Goal: Task Accomplishment & Management: Use online tool/utility

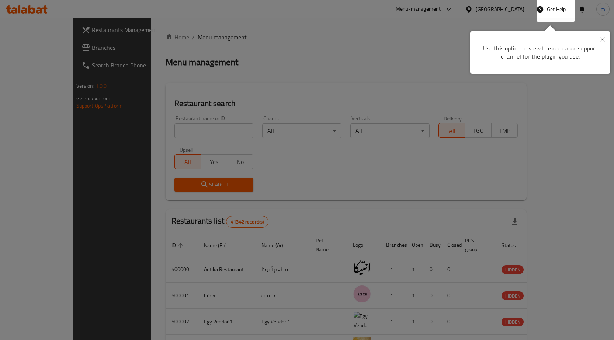
click at [606, 38] on button "Close" at bounding box center [602, 39] width 16 height 17
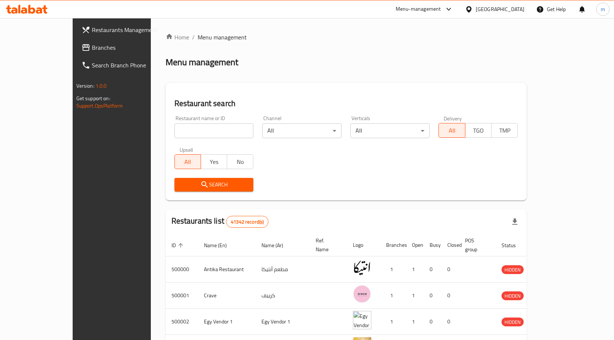
click at [473, 6] on icon at bounding box center [469, 10] width 8 height 8
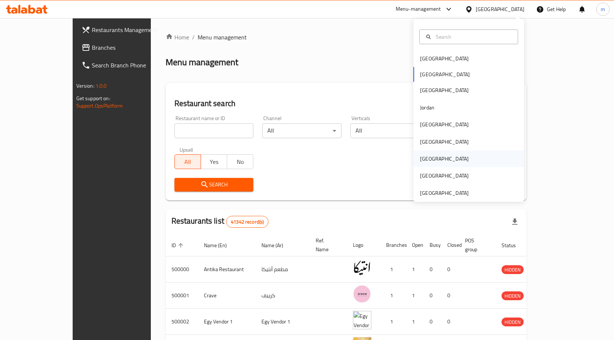
click at [414, 159] on div "[GEOGRAPHIC_DATA]" at bounding box center [444, 158] width 60 height 17
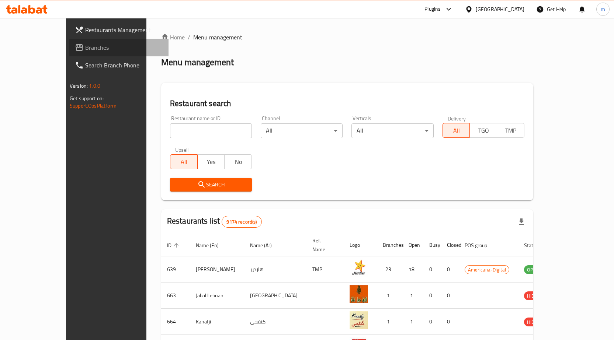
click at [85, 50] on span "Branches" at bounding box center [123, 47] width 77 height 9
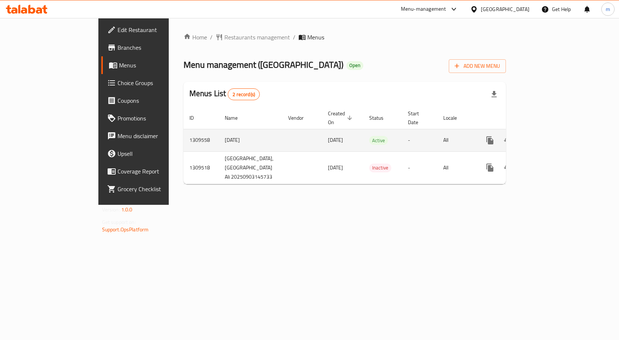
click at [282, 132] on td "enhanced table" at bounding box center [302, 140] width 40 height 22
click at [552, 136] on link "enhanced table" at bounding box center [544, 141] width 18 height 18
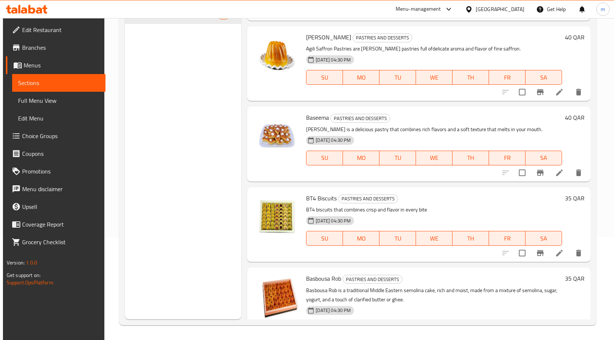
scroll to position [258, 0]
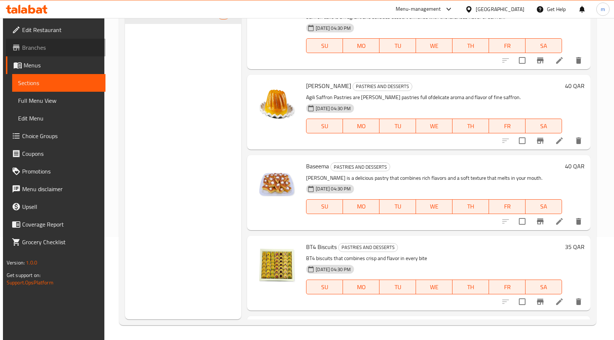
click at [73, 39] on link "Branches" at bounding box center [56, 48] width 100 height 18
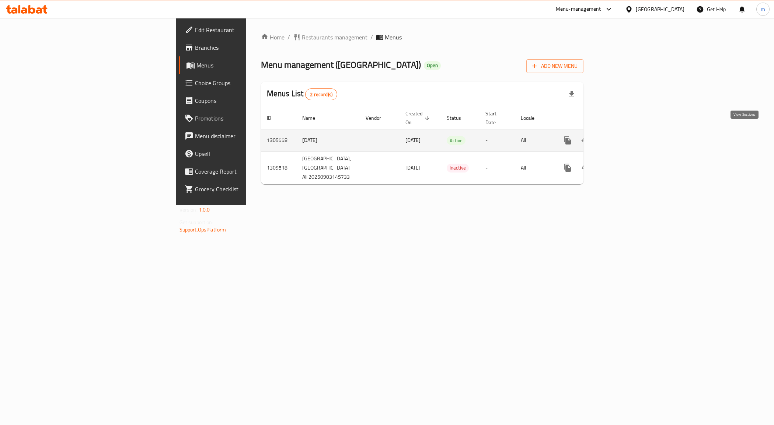
click at [625, 136] on icon "enhanced table" at bounding box center [621, 140] width 9 height 9
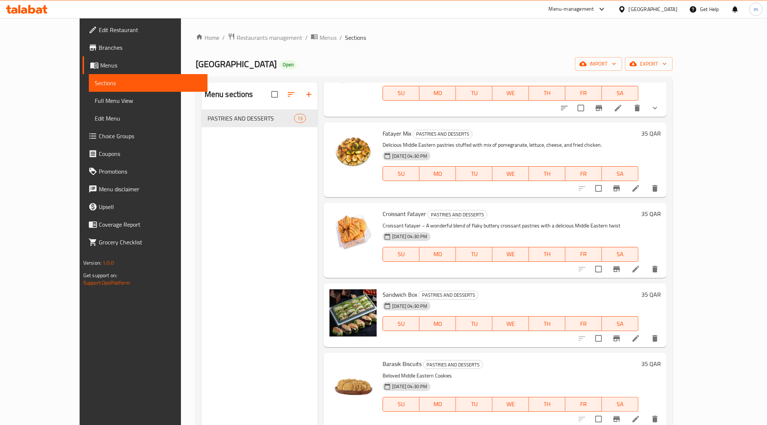
click at [99, 48] on span "Branches" at bounding box center [150, 47] width 103 height 9
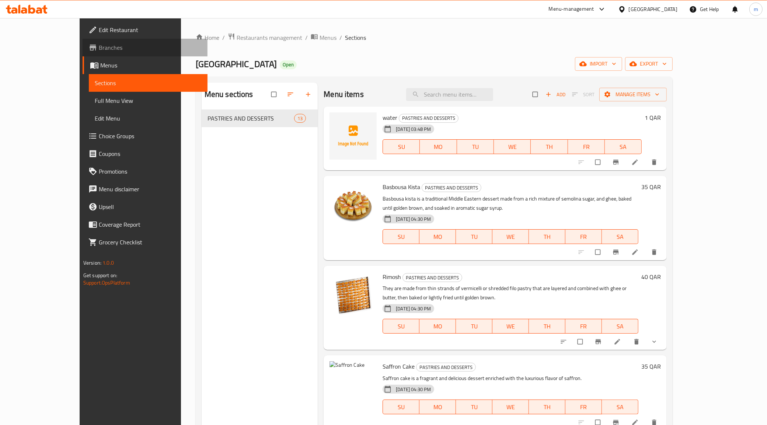
click at [99, 44] on span "Branches" at bounding box center [150, 47] width 103 height 9
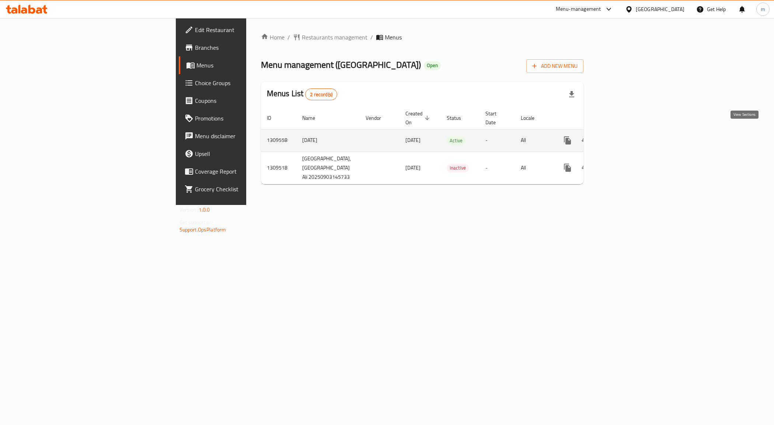
click at [630, 135] on link "enhanced table" at bounding box center [621, 141] width 18 height 18
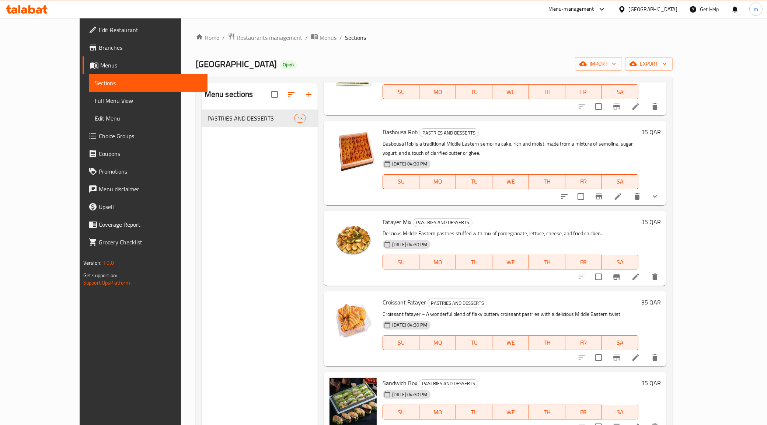
scroll to position [507, 0]
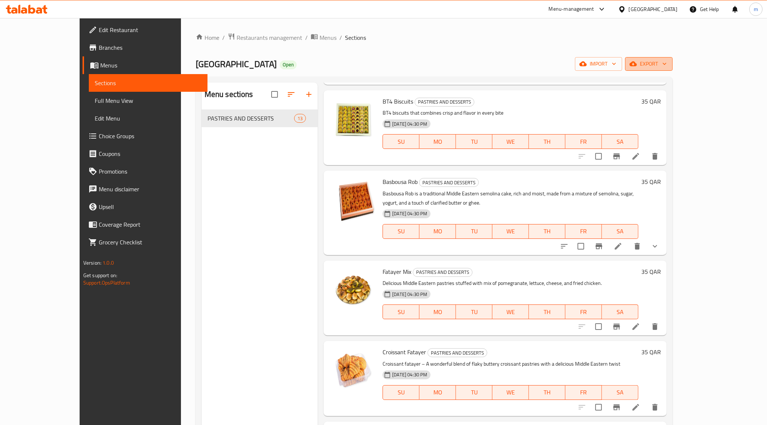
click at [667, 59] on span "export" at bounding box center [649, 63] width 36 height 9
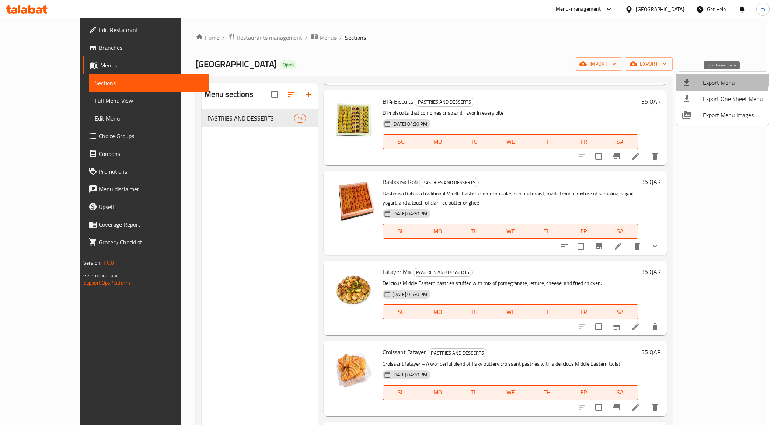
click at [722, 79] on span "Export Menu" at bounding box center [733, 82] width 60 height 9
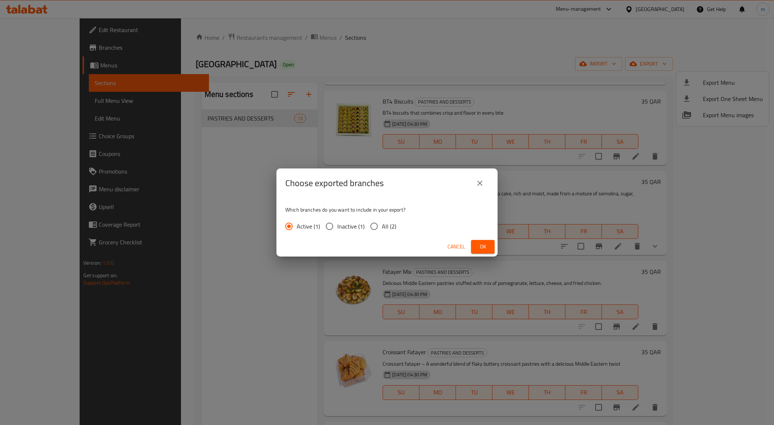
click at [386, 227] on span "All (2)" at bounding box center [389, 226] width 14 height 9
click at [382, 227] on input "All (2)" at bounding box center [374, 226] width 15 height 15
radio input "true"
click at [477, 246] on span "Ok" at bounding box center [483, 246] width 12 height 9
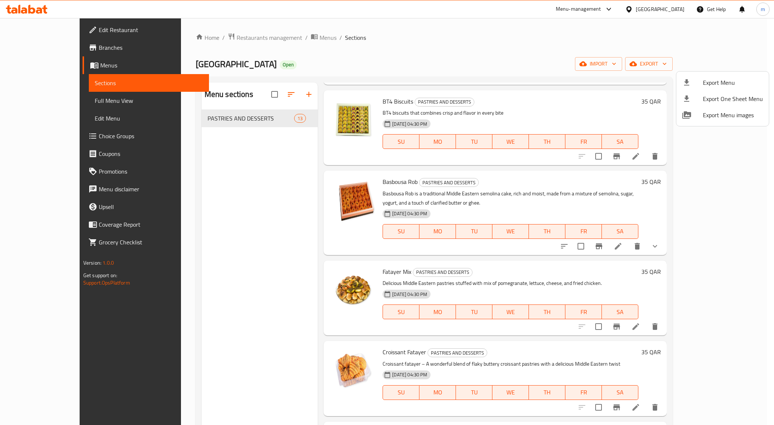
click at [41, 45] on div at bounding box center [387, 212] width 774 height 425
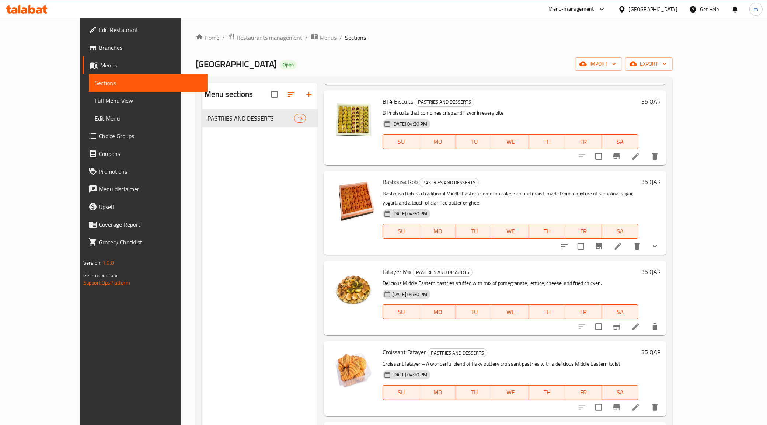
click at [83, 53] on link "Branches" at bounding box center [145, 48] width 125 height 18
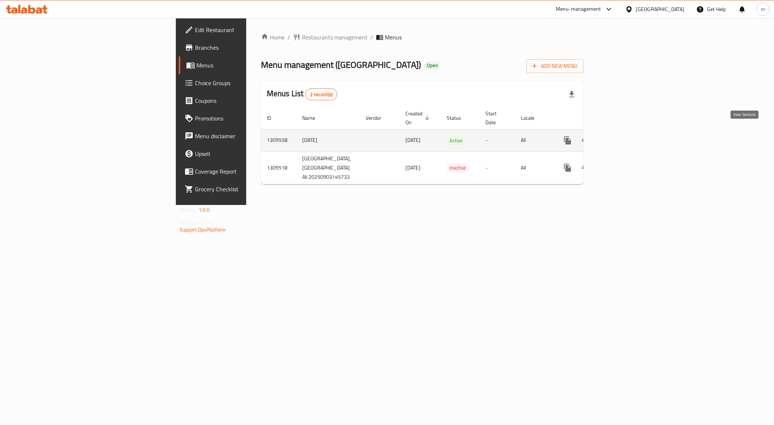
click at [625, 136] on icon "enhanced table" at bounding box center [621, 140] width 9 height 9
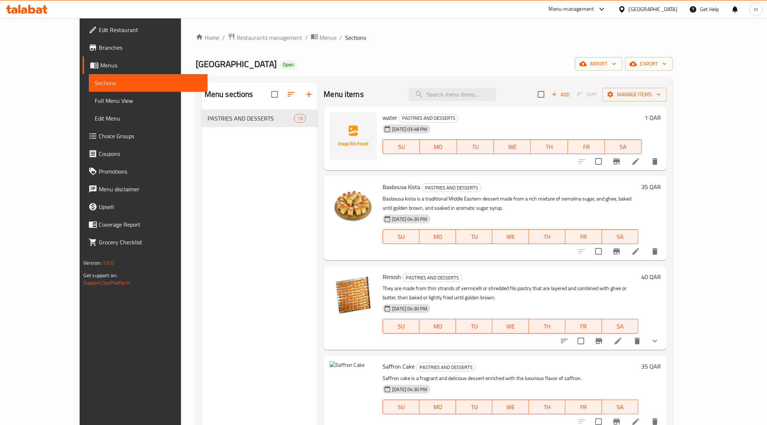
click at [99, 49] on span "Branches" at bounding box center [150, 47] width 103 height 9
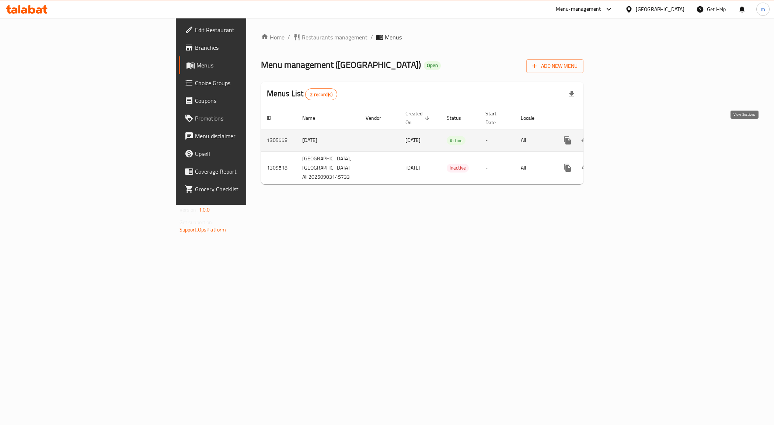
click at [624, 137] on icon "enhanced table" at bounding box center [621, 140] width 7 height 7
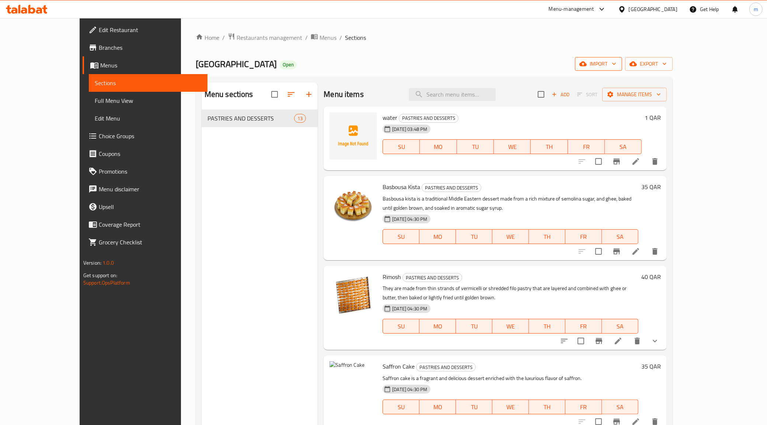
click at [622, 58] on button "import" at bounding box center [598, 64] width 47 height 14
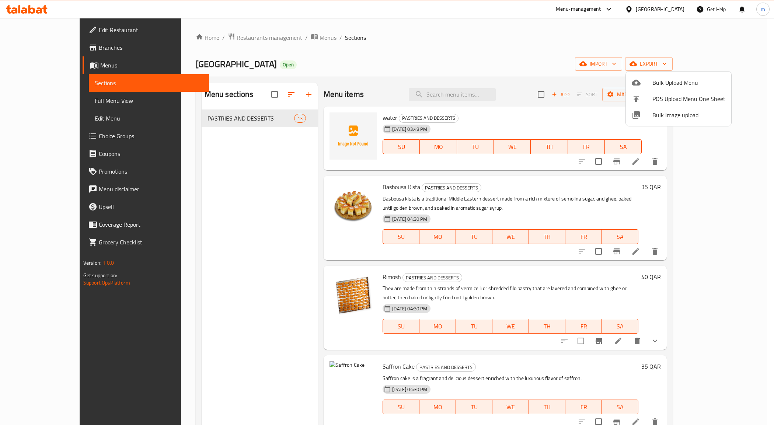
click at [532, 60] on div at bounding box center [387, 212] width 774 height 425
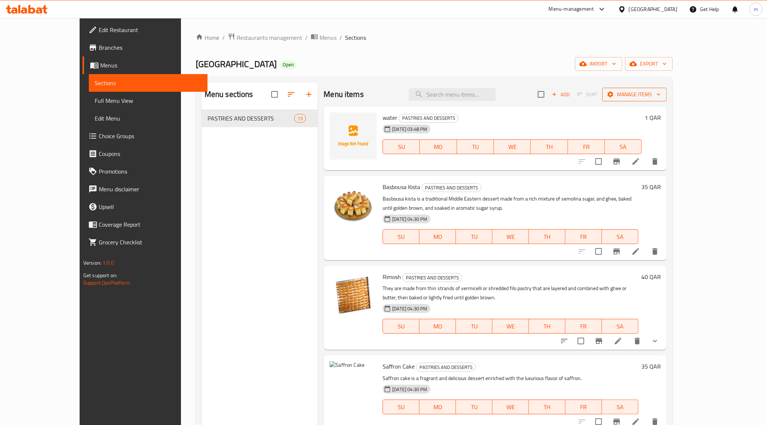
click at [661, 98] on span "Manage items" at bounding box center [634, 94] width 53 height 9
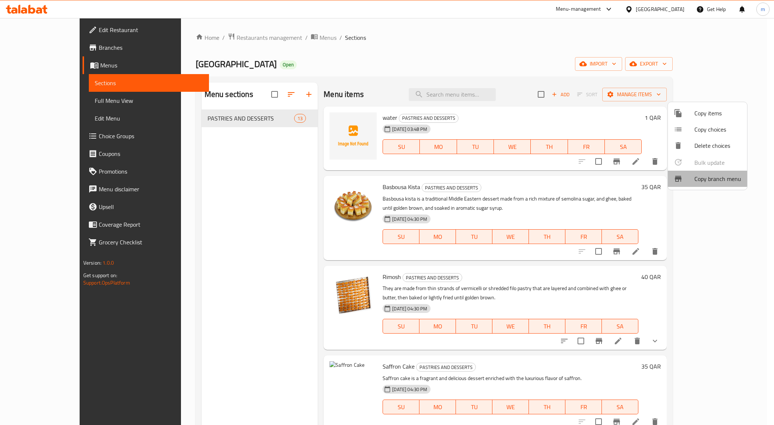
click at [692, 177] on div at bounding box center [684, 178] width 21 height 9
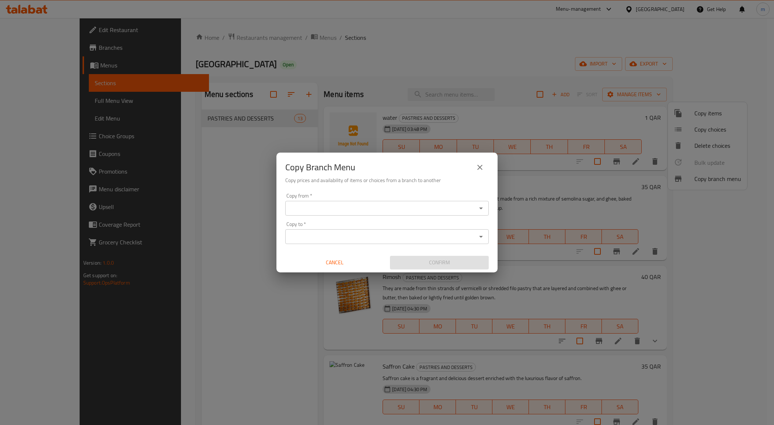
click at [386, 215] on div "Copy from *" at bounding box center [387, 208] width 204 height 15
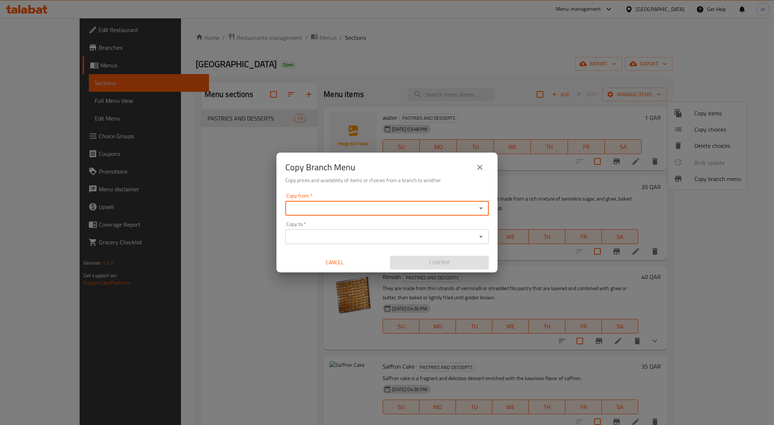
paste input "776483"
type input "7"
click at [412, 229] on span "776483" at bounding box center [422, 226] width 20 height 11
type input "CAKE PALACE, Umm Salal Ali"
click at [373, 234] on input "Copy to   *" at bounding box center [381, 237] width 187 height 10
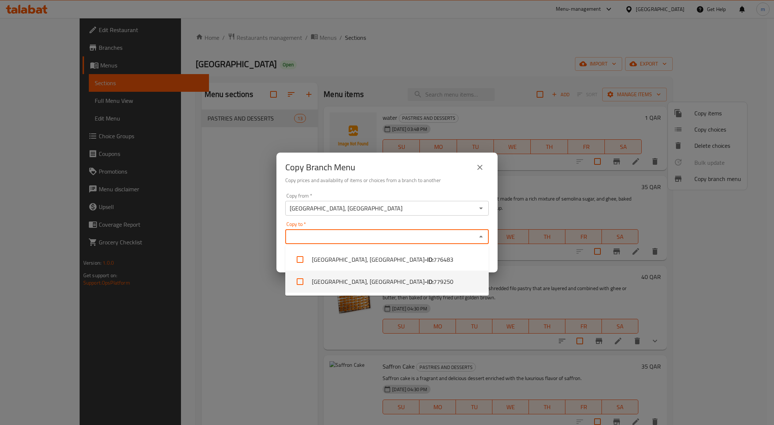
click at [359, 286] on li "CAKE PALACE, Al Wukair - ID: 779250" at bounding box center [387, 282] width 204 height 22
checkbox input "true"
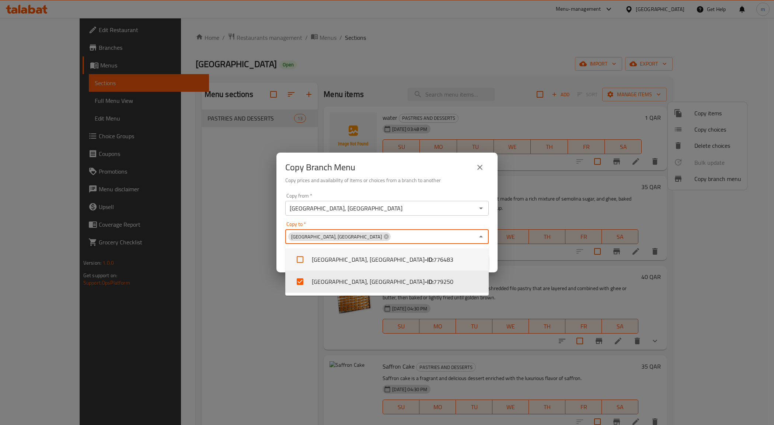
click at [423, 221] on div "Copy from   * CAKE PALACE, Umm Salal Ali Copy from * Copy to   * CAKE PALACE, A…" at bounding box center [387, 231] width 221 height 82
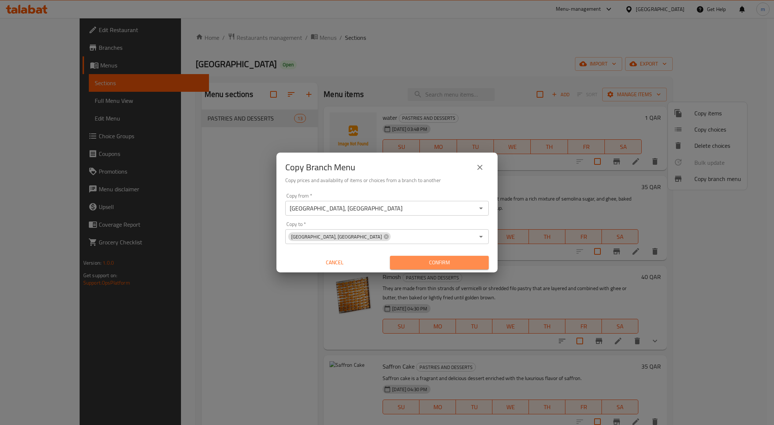
click at [408, 267] on span "Confirm" at bounding box center [439, 262] width 87 height 9
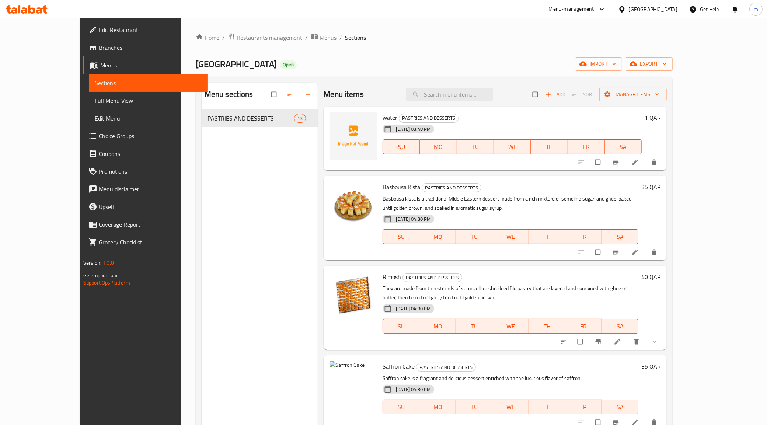
click at [95, 97] on span "Full Menu View" at bounding box center [148, 100] width 107 height 9
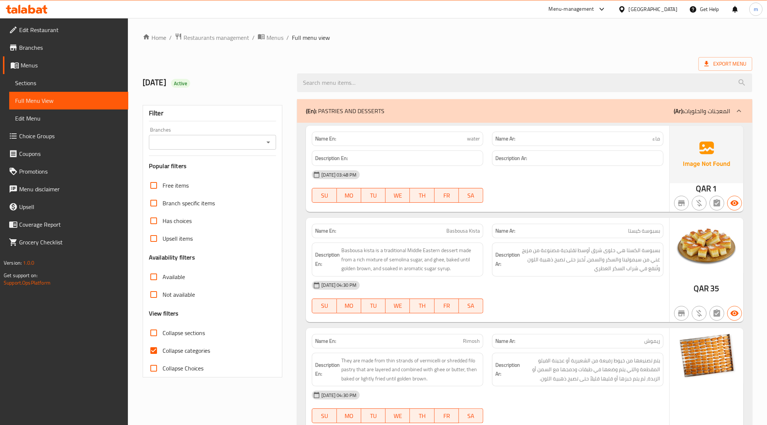
click at [169, 349] on span "Collapse categories" at bounding box center [187, 350] width 48 height 9
click at [163, 349] on input "Collapse categories" at bounding box center [154, 351] width 18 height 18
checkbox input "false"
click at [703, 64] on icon at bounding box center [706, 63] width 7 height 7
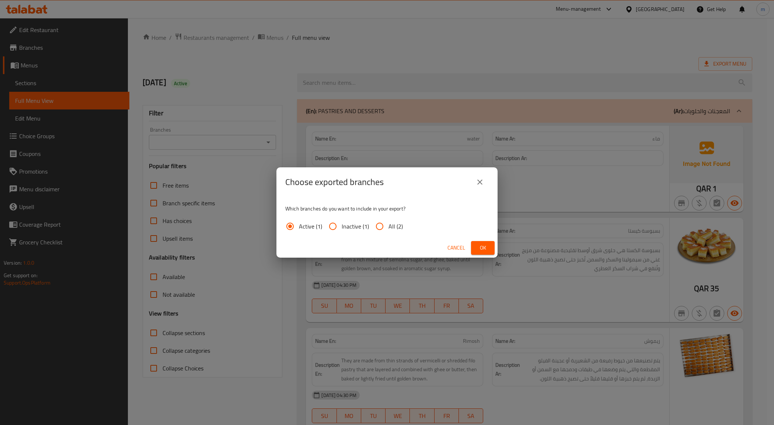
click at [392, 222] on span "All (2)" at bounding box center [396, 226] width 14 height 9
click at [389, 222] on input "All (2)" at bounding box center [380, 227] width 18 height 18
radio input "true"
click at [483, 250] on span "Ok" at bounding box center [483, 247] width 12 height 9
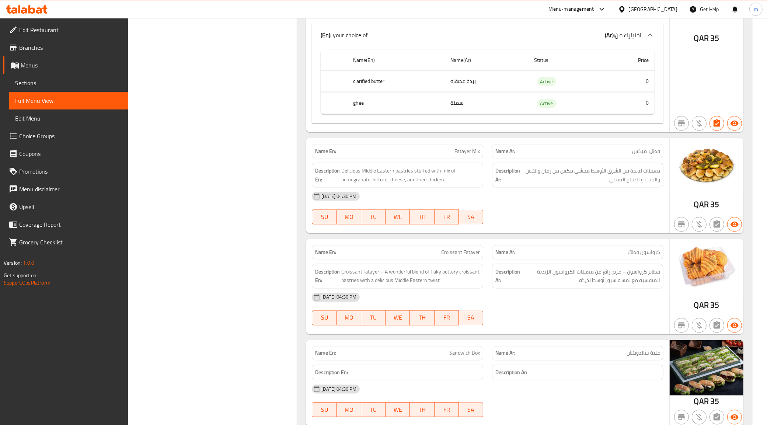
scroll to position [1122, 0]
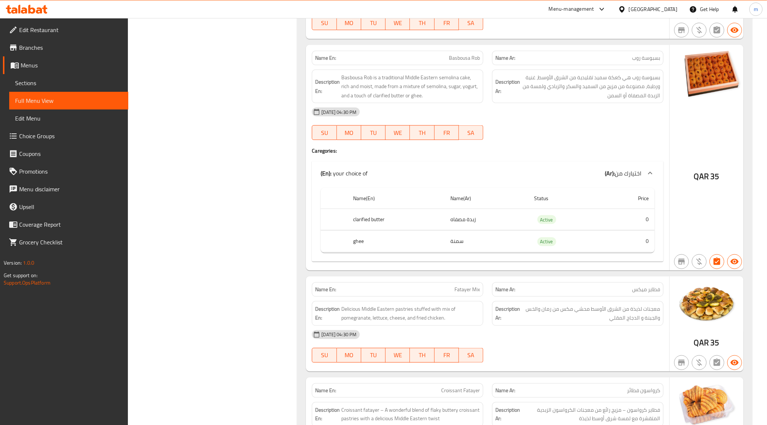
click at [24, 51] on span "Branches" at bounding box center [70, 47] width 103 height 9
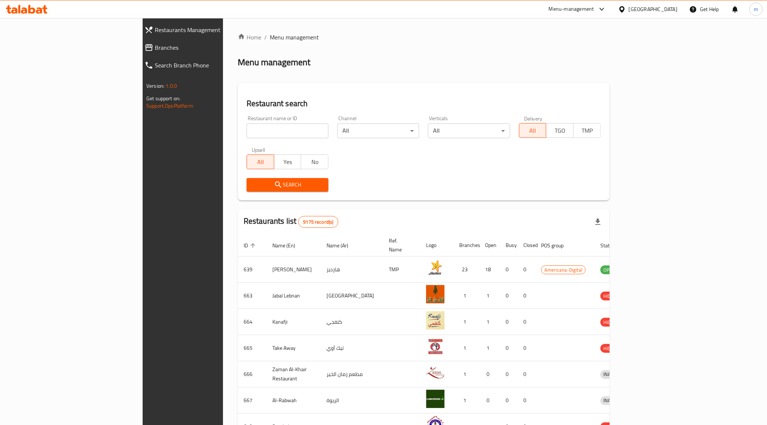
click at [155, 50] on span "Branches" at bounding box center [210, 47] width 110 height 9
